Goal: Task Accomplishment & Management: Use online tool/utility

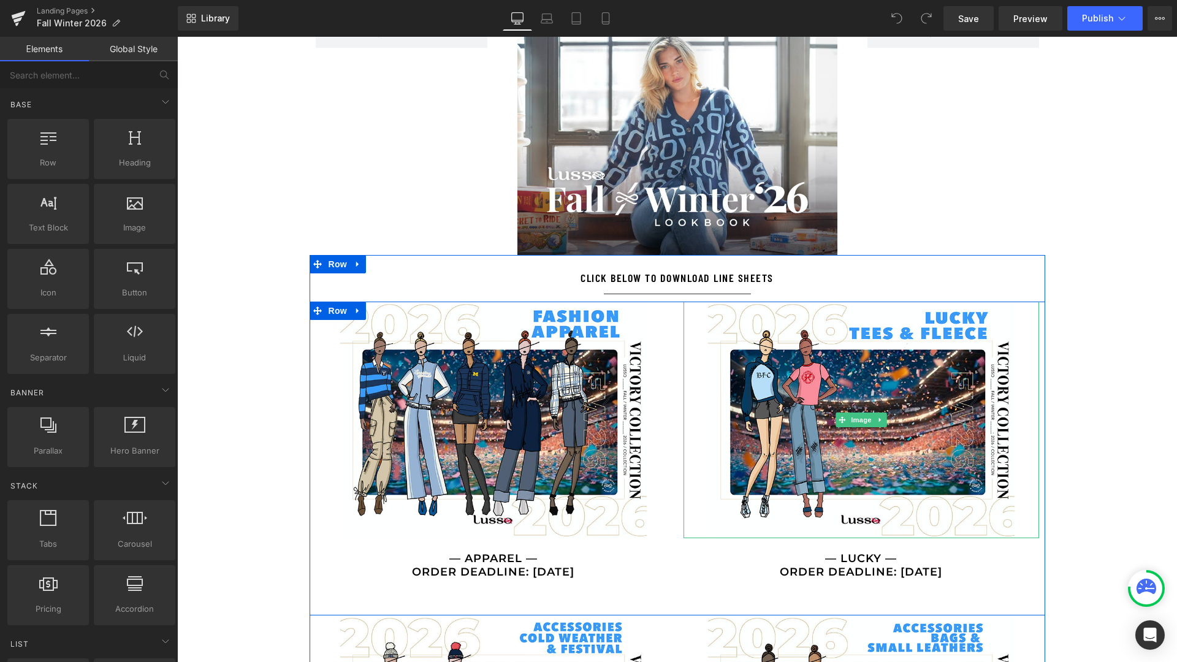
scroll to position [774, 0]
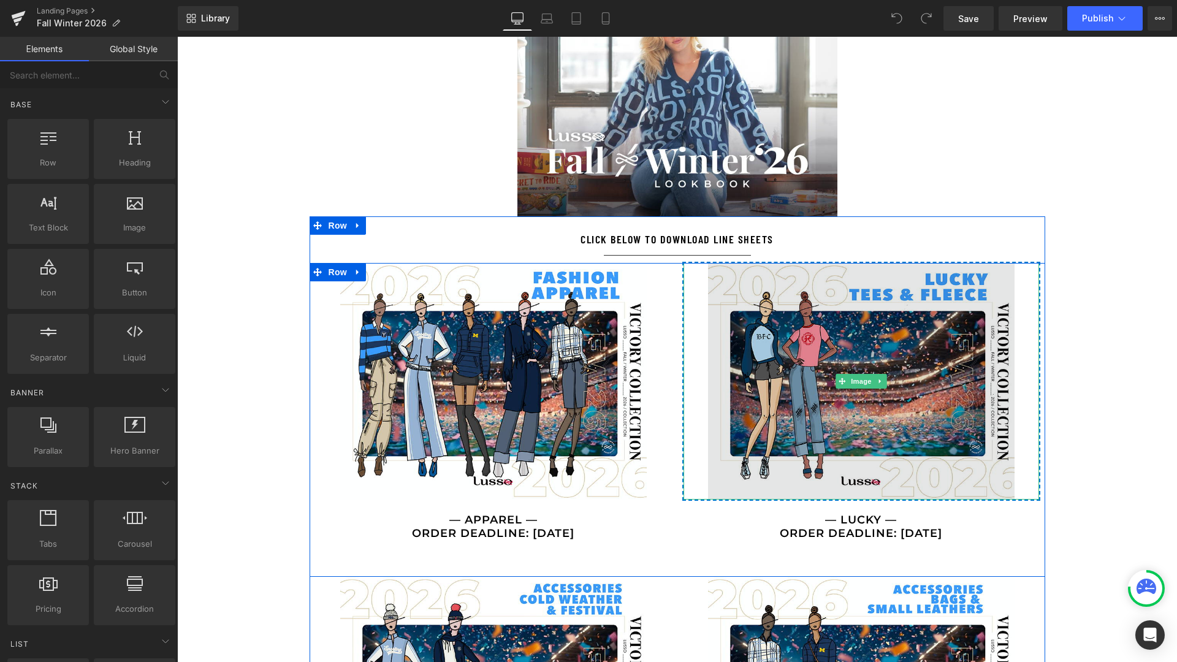
click at [809, 399] on img at bounding box center [861, 381] width 307 height 237
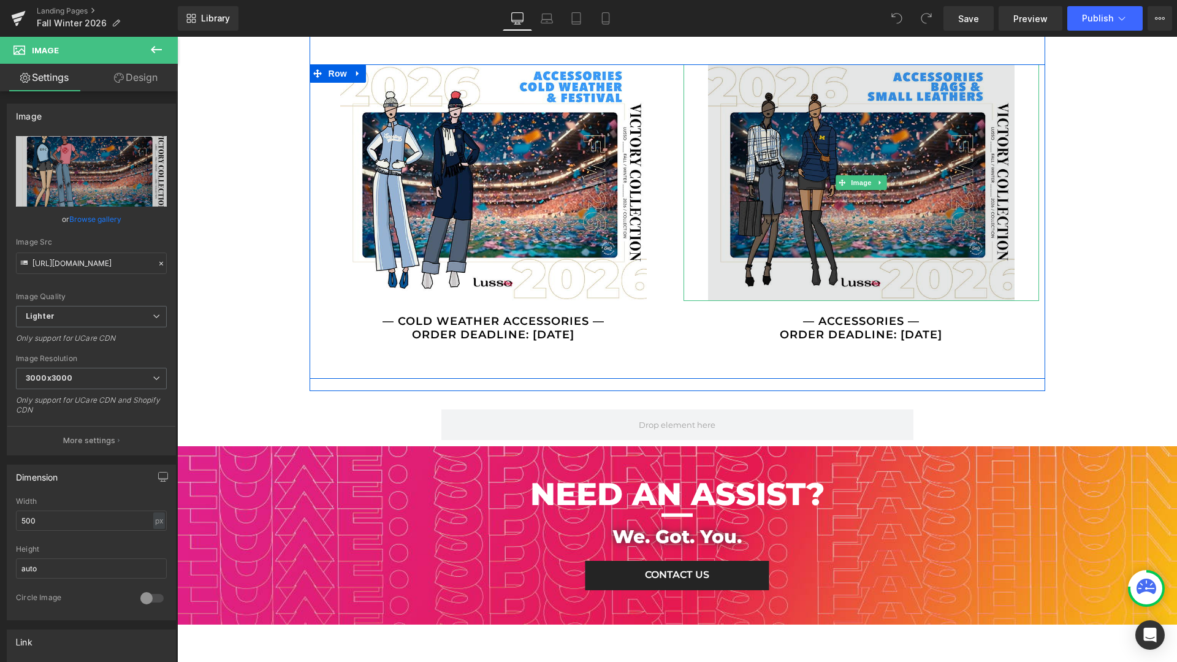
scroll to position [1235, 0]
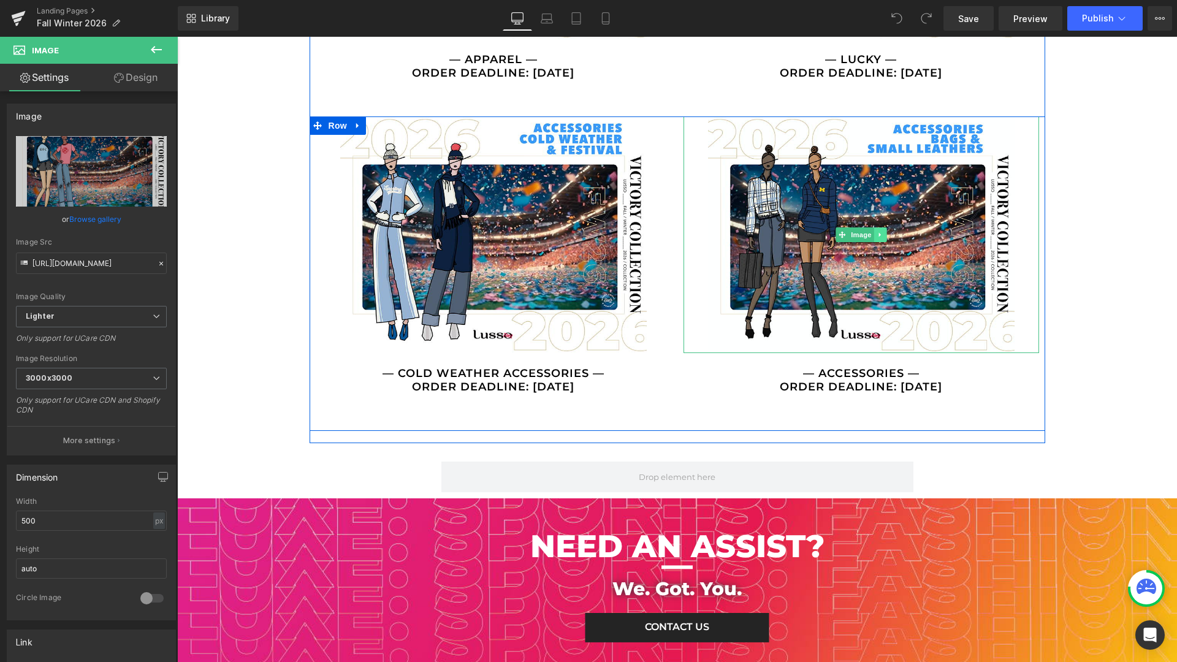
click at [881, 231] on icon at bounding box center [880, 234] width 7 height 7
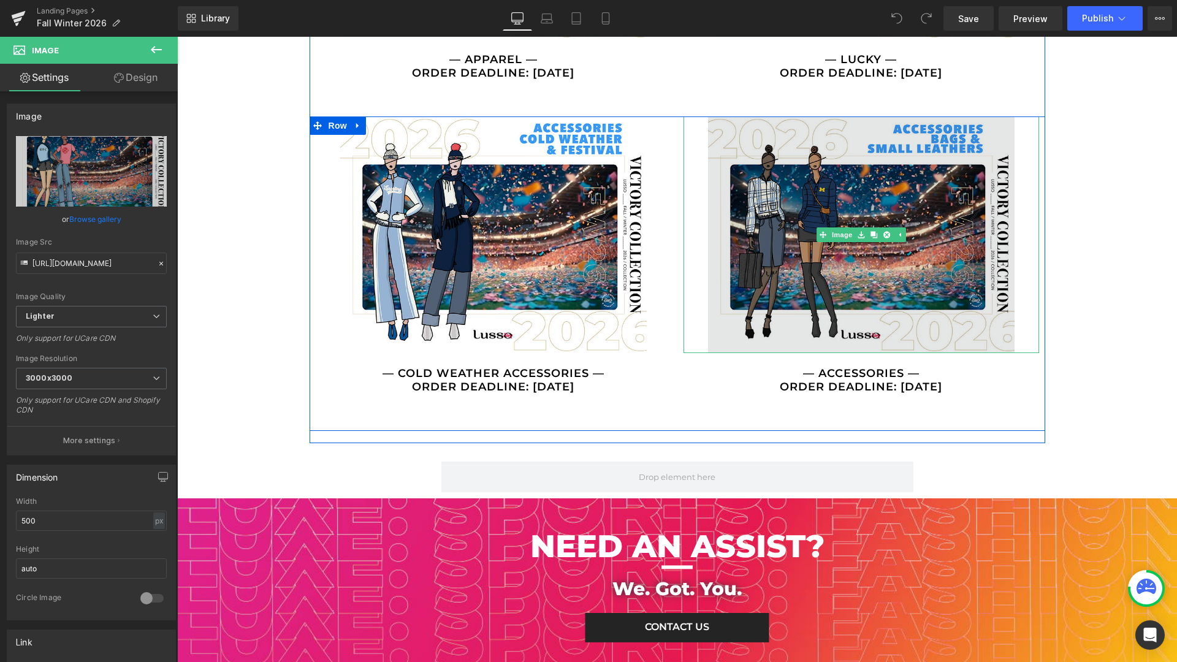
click at [933, 252] on img at bounding box center [861, 234] width 307 height 237
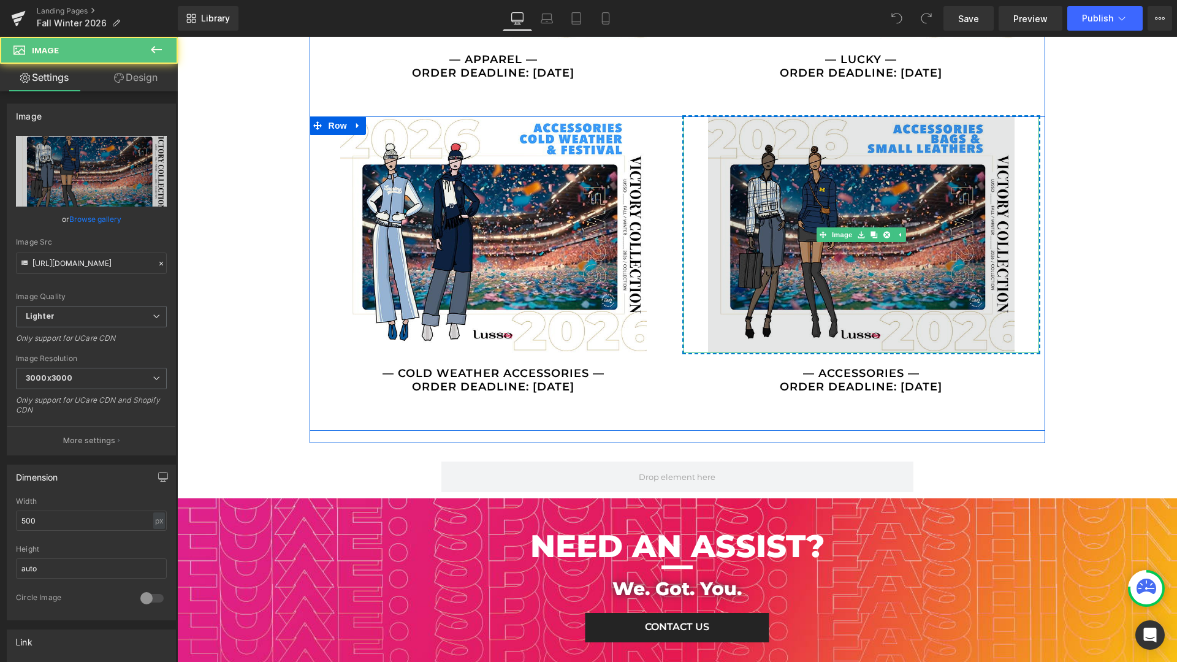
click at [923, 225] on img at bounding box center [861, 234] width 307 height 237
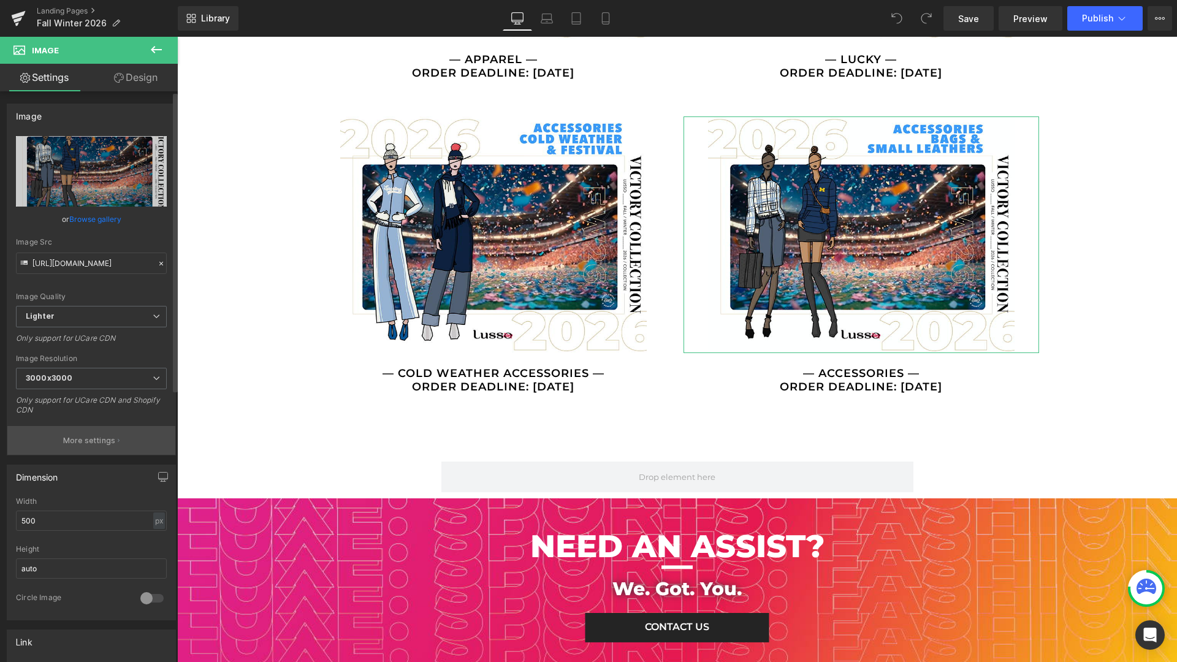
click at [102, 439] on p "More settings" at bounding box center [89, 440] width 53 height 11
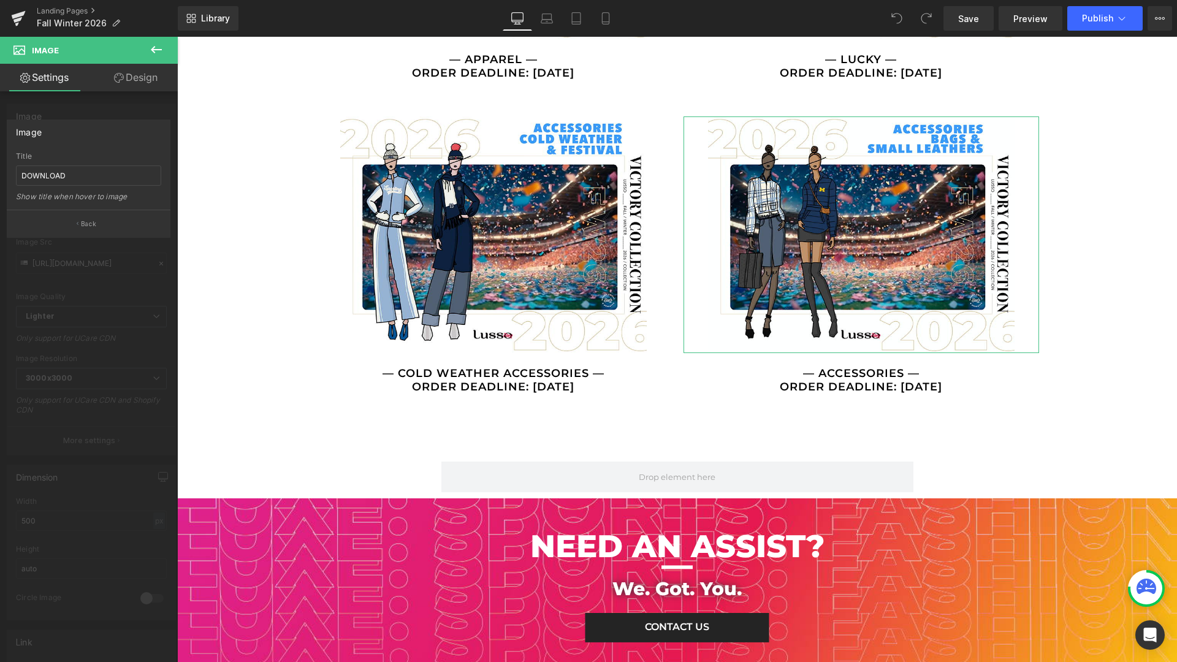
click at [115, 258] on div at bounding box center [89, 353] width 178 height 632
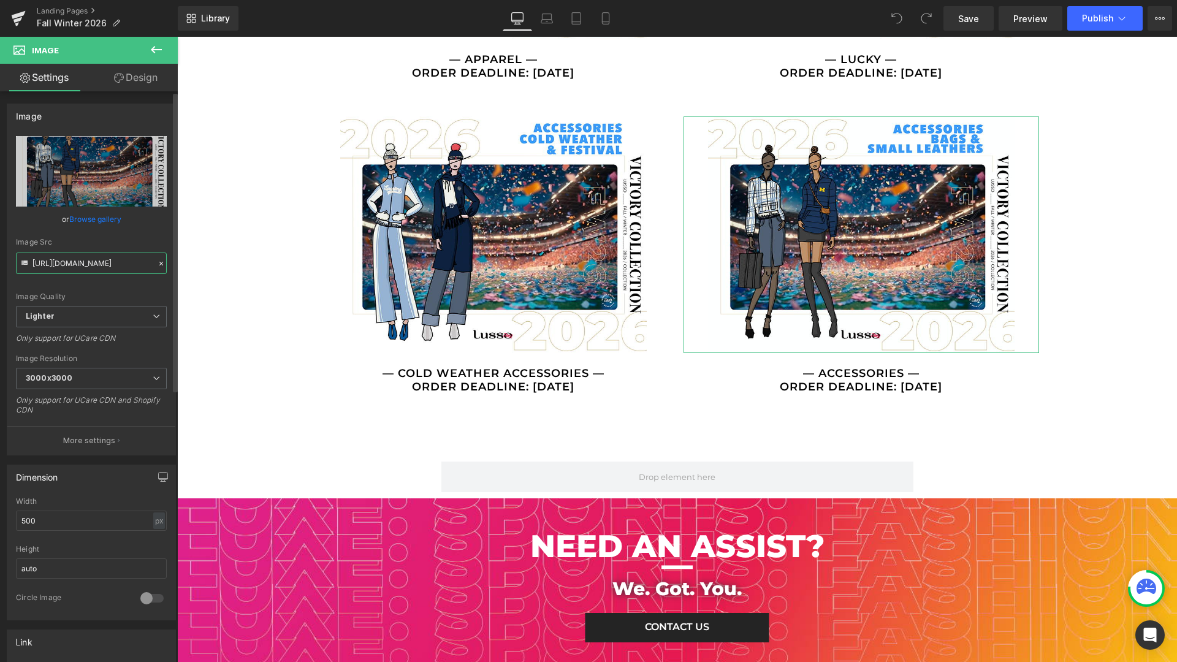
click at [144, 265] on input "[URL][DOMAIN_NAME]" at bounding box center [91, 263] width 151 height 21
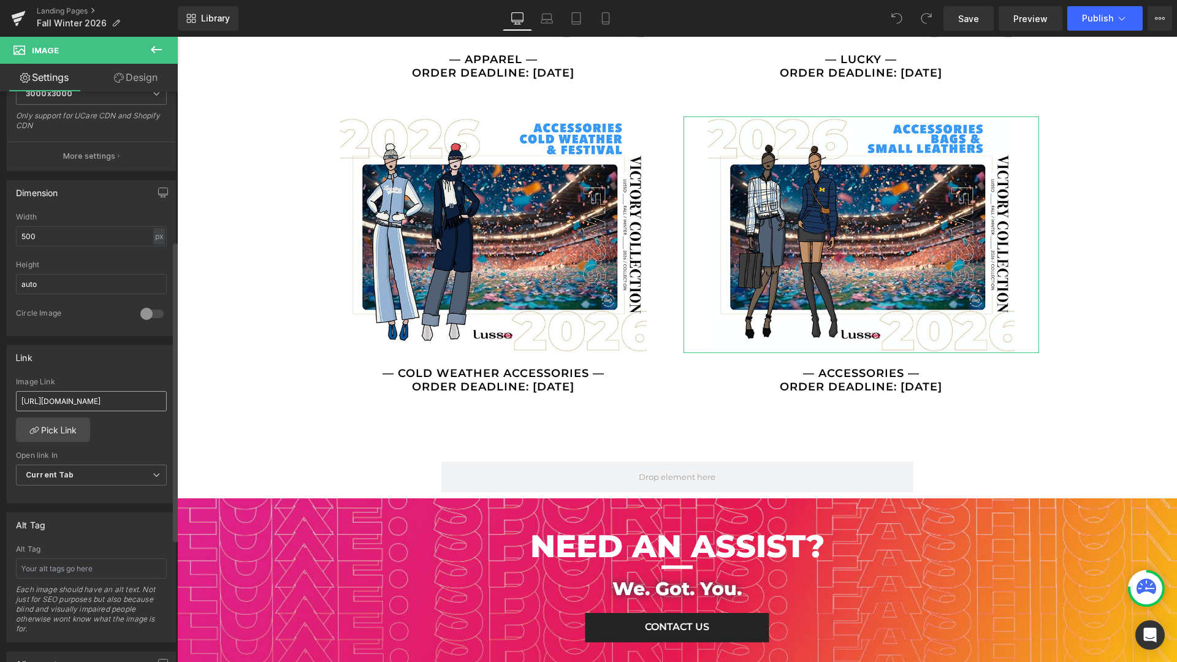
scroll to position [283, 0]
drag, startPoint x: 137, startPoint y: 405, endPoint x: 38, endPoint y: 402, distance: 98.8
click at [38, 402] on input "[URL][DOMAIN_NAME]" at bounding box center [91, 402] width 151 height 20
click at [35, 402] on input "[URL][DOMAIN_NAME]" at bounding box center [91, 402] width 151 height 20
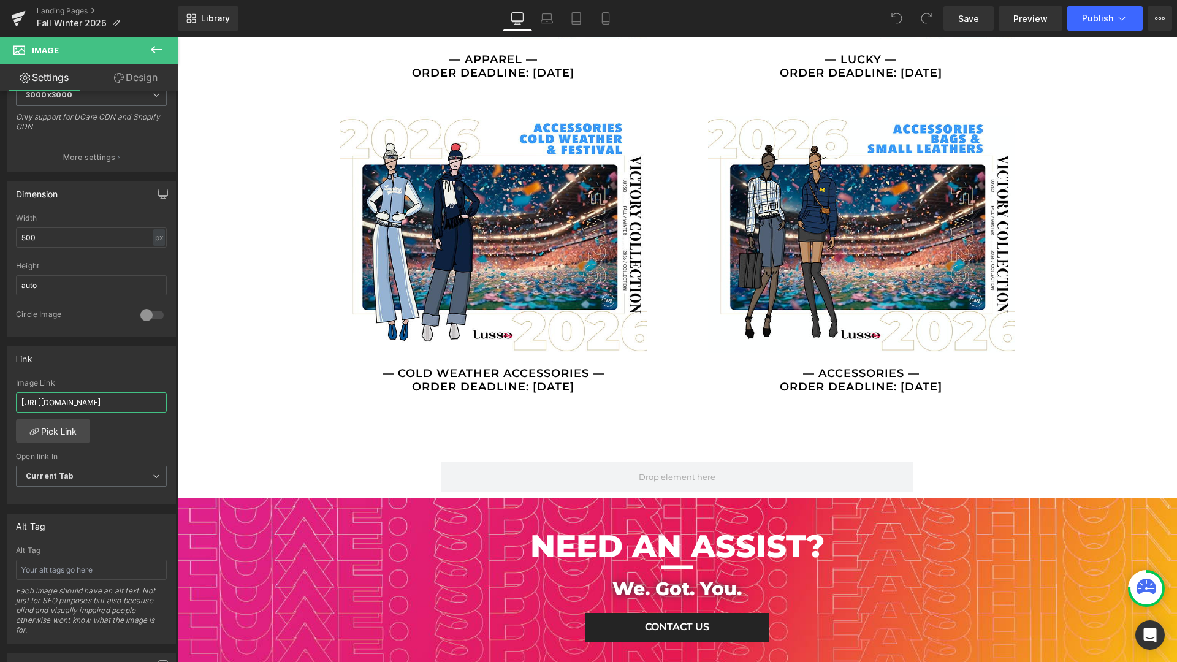
drag, startPoint x: 198, startPoint y: 438, endPoint x: 190, endPoint y: 405, distance: 34.1
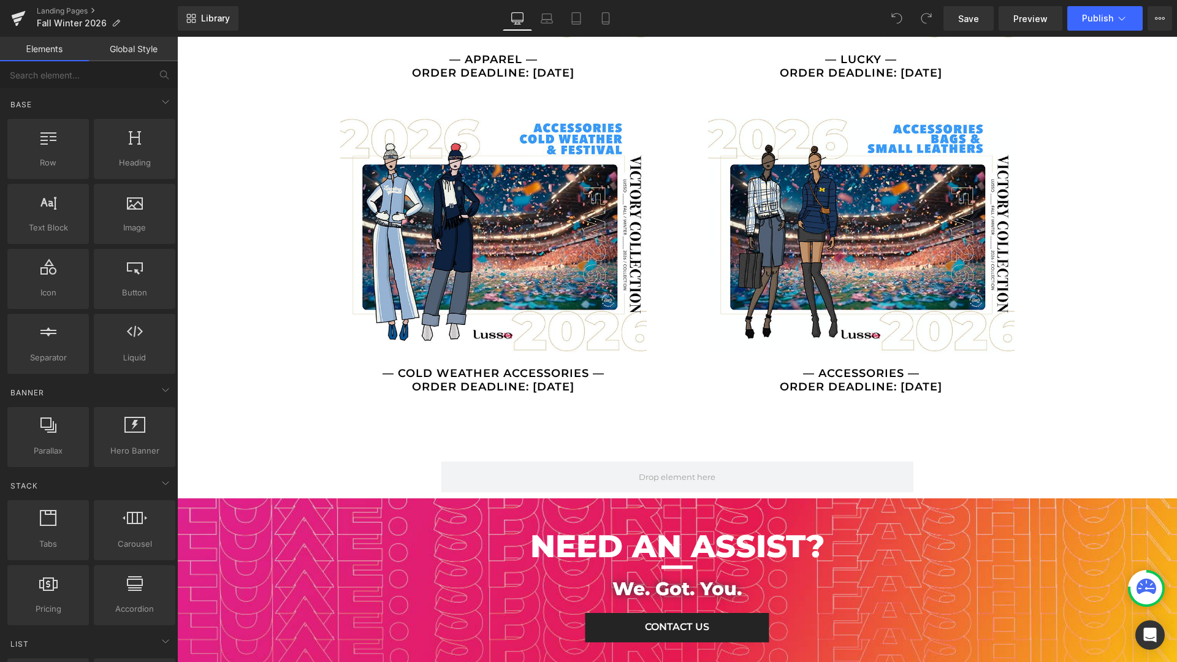
click at [264, 448] on div "Row Hero Banner Row Image Separator Row CLICK BELOW TO view lookbook Text Block…" at bounding box center [677, 121] width 1000 height 2506
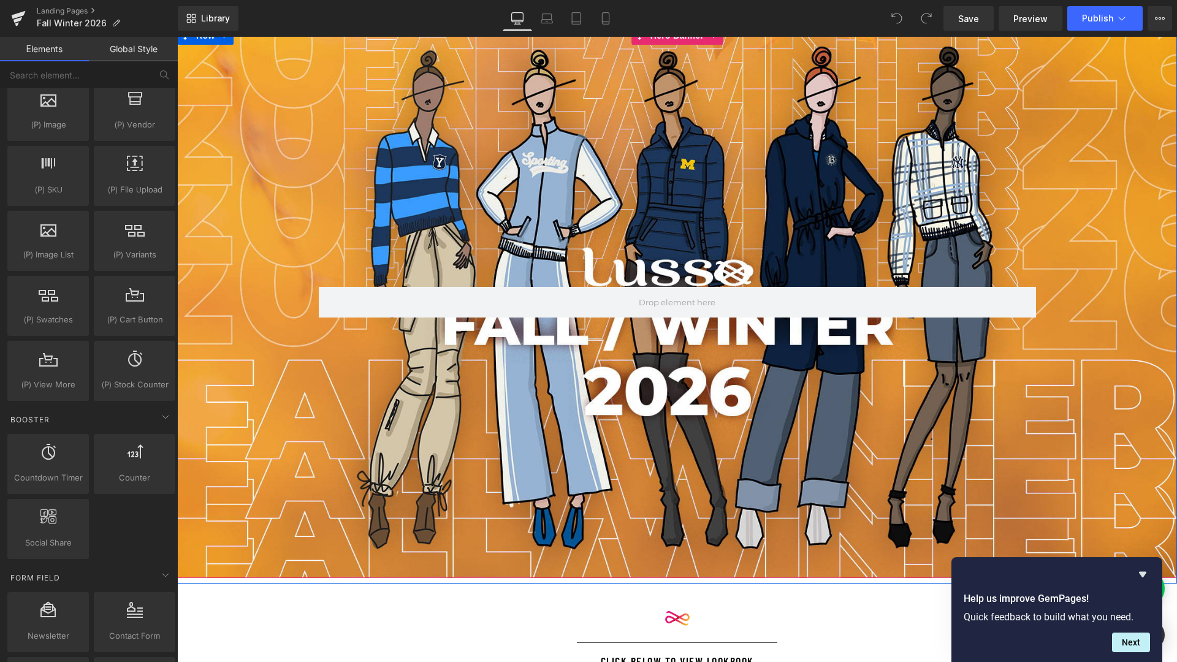
scroll to position [76, 0]
